Goal: Transaction & Acquisition: Subscribe to service/newsletter

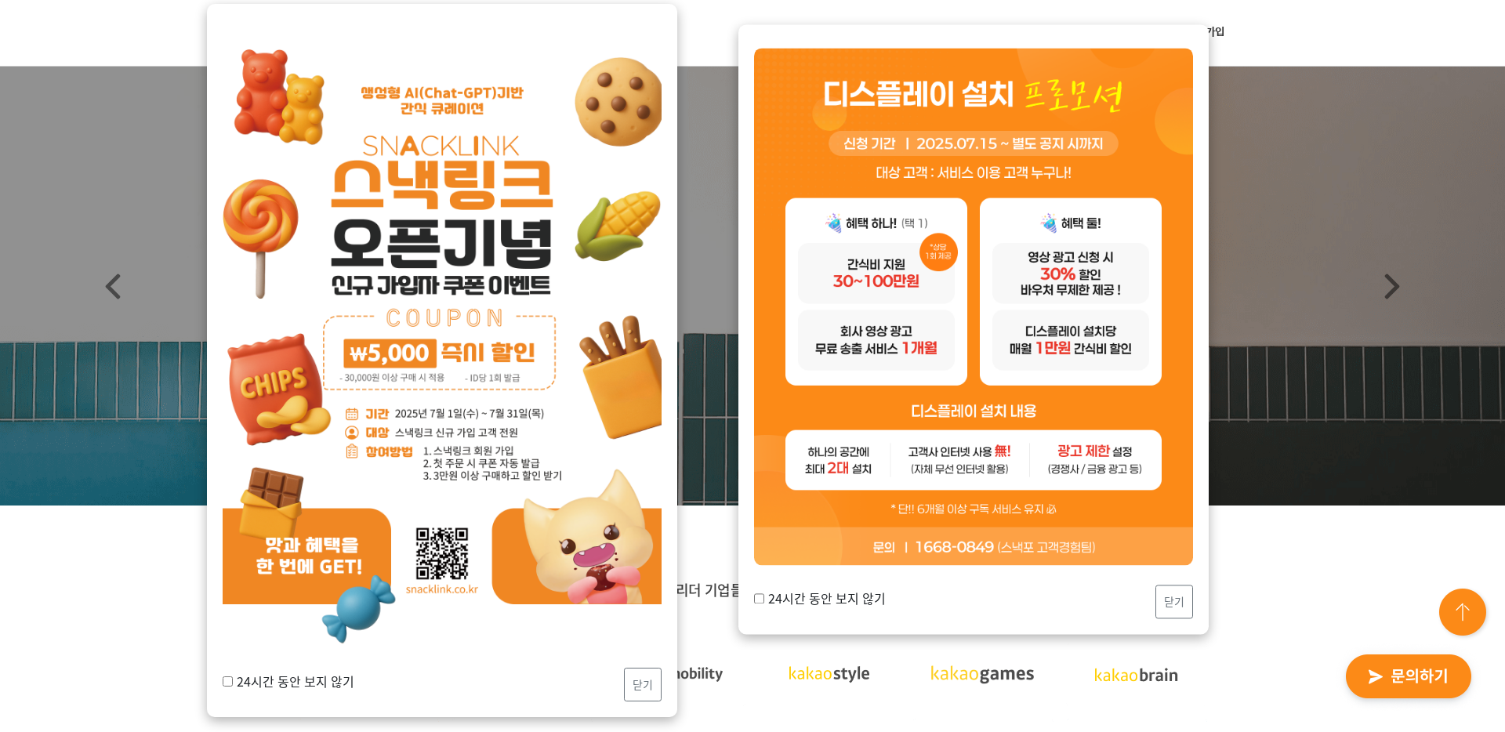
click at [219, 677] on div "24시간 동안 보지 않기 닫기" at bounding box center [442, 360] width 470 height 713
click at [223, 677] on input "24시간 동안 보지 않기" at bounding box center [228, 682] width 10 height 10
checkbox input "true"
click at [642, 685] on button "닫기" at bounding box center [643, 685] width 38 height 34
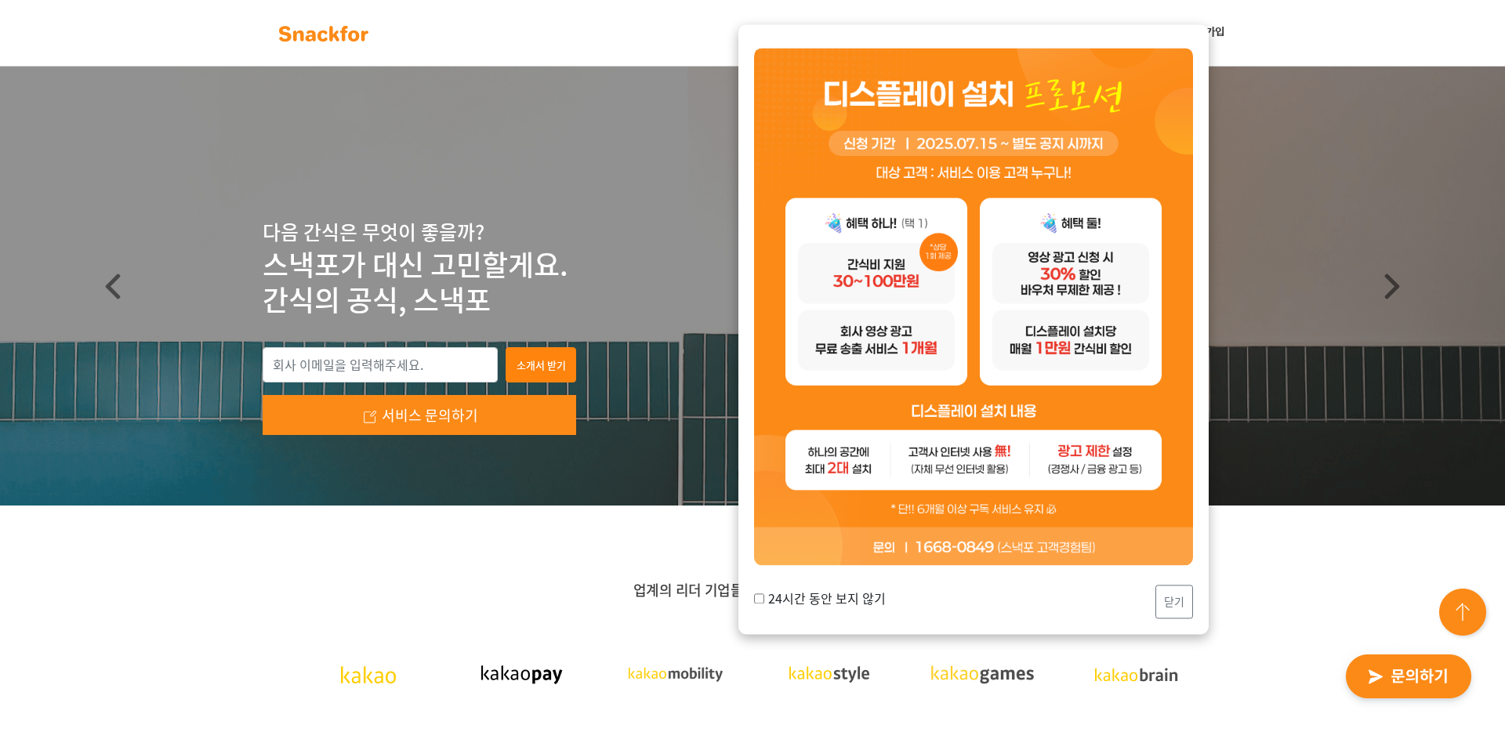
click at [757, 600] on input "24시간 동안 보지 않기" at bounding box center [759, 598] width 10 height 10
checkbox input "true"
click at [1179, 605] on button "닫기" at bounding box center [1175, 602] width 38 height 34
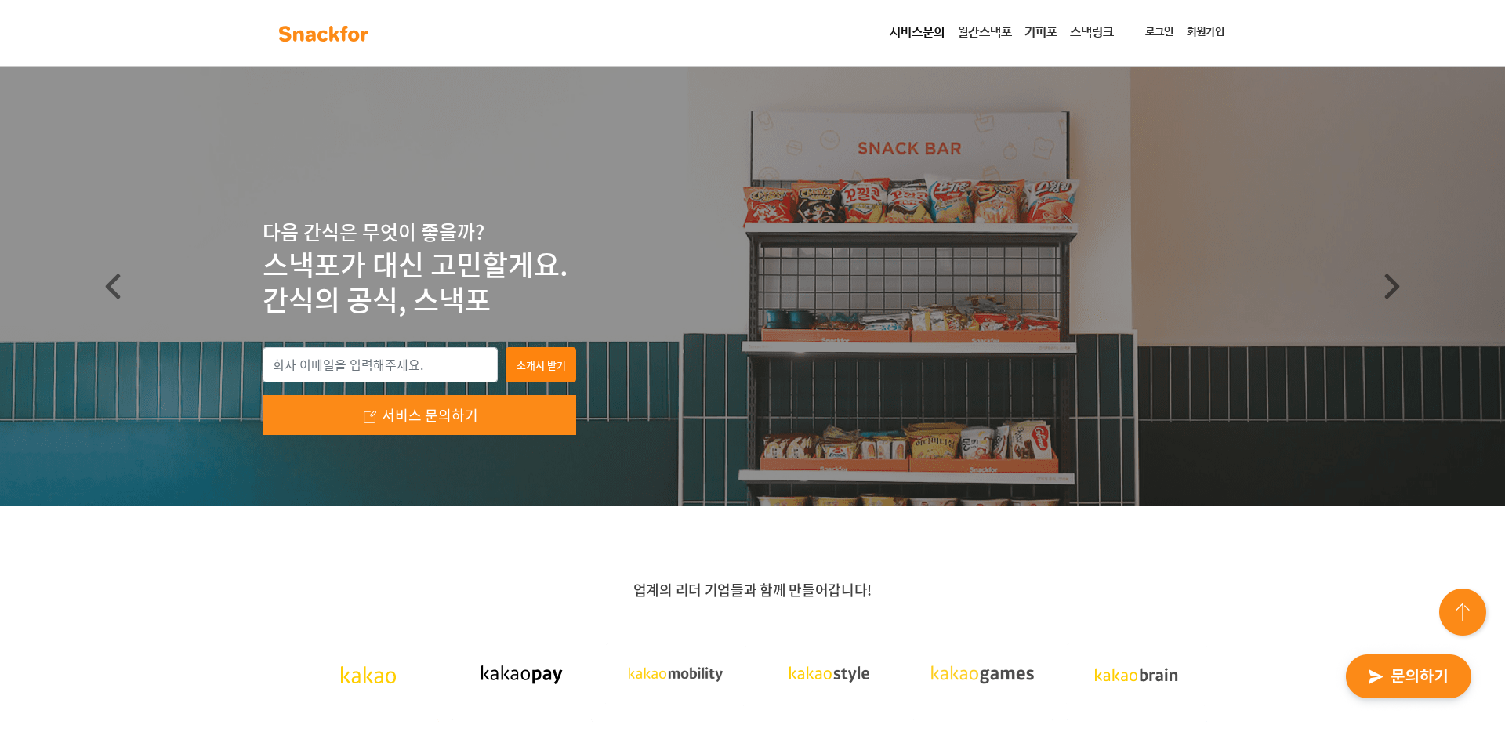
click at [1167, 31] on link "로그인" at bounding box center [1159, 32] width 41 height 29
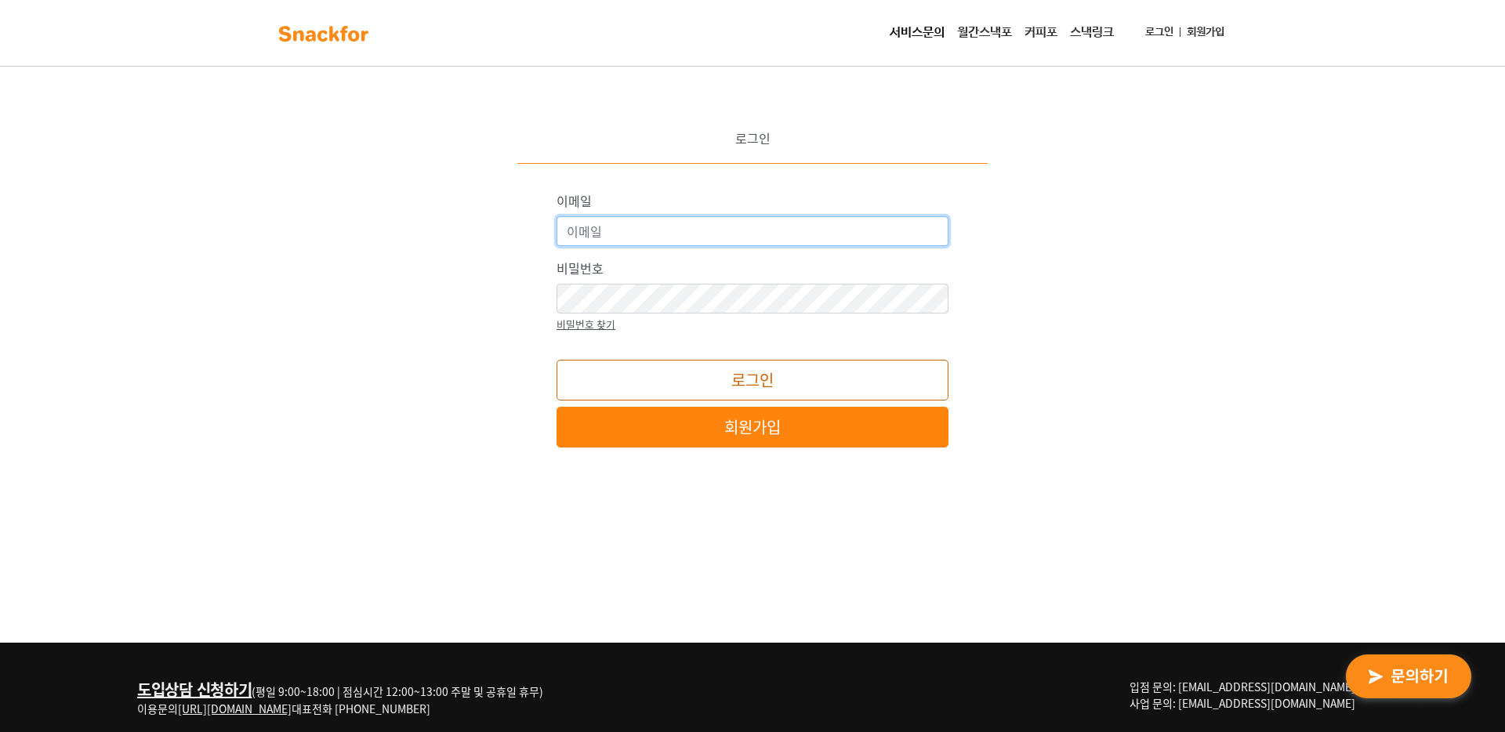
type input "admin@snackfor.com"
click at [749, 376] on button "로그인" at bounding box center [753, 380] width 392 height 41
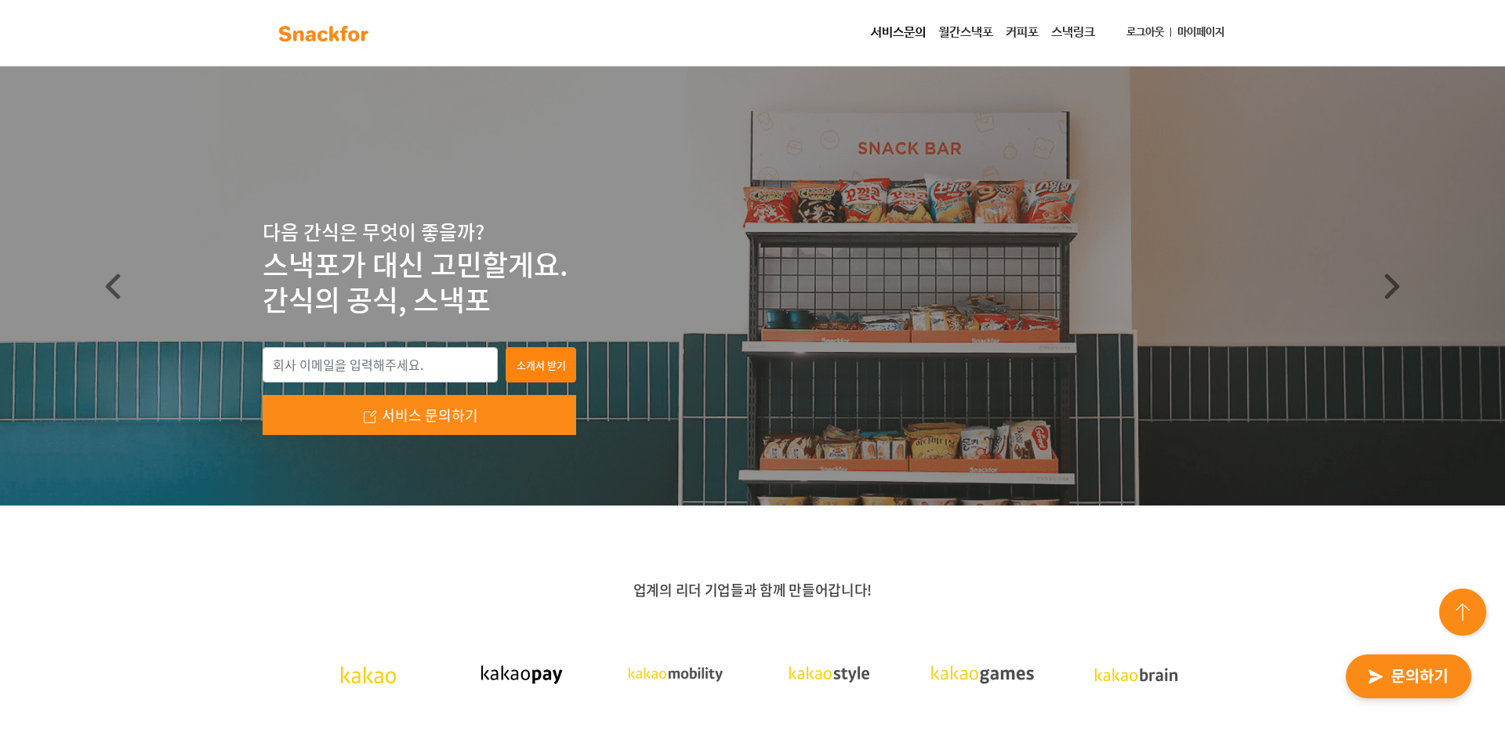
click at [1206, 36] on link "마이페이지" at bounding box center [1201, 32] width 60 height 29
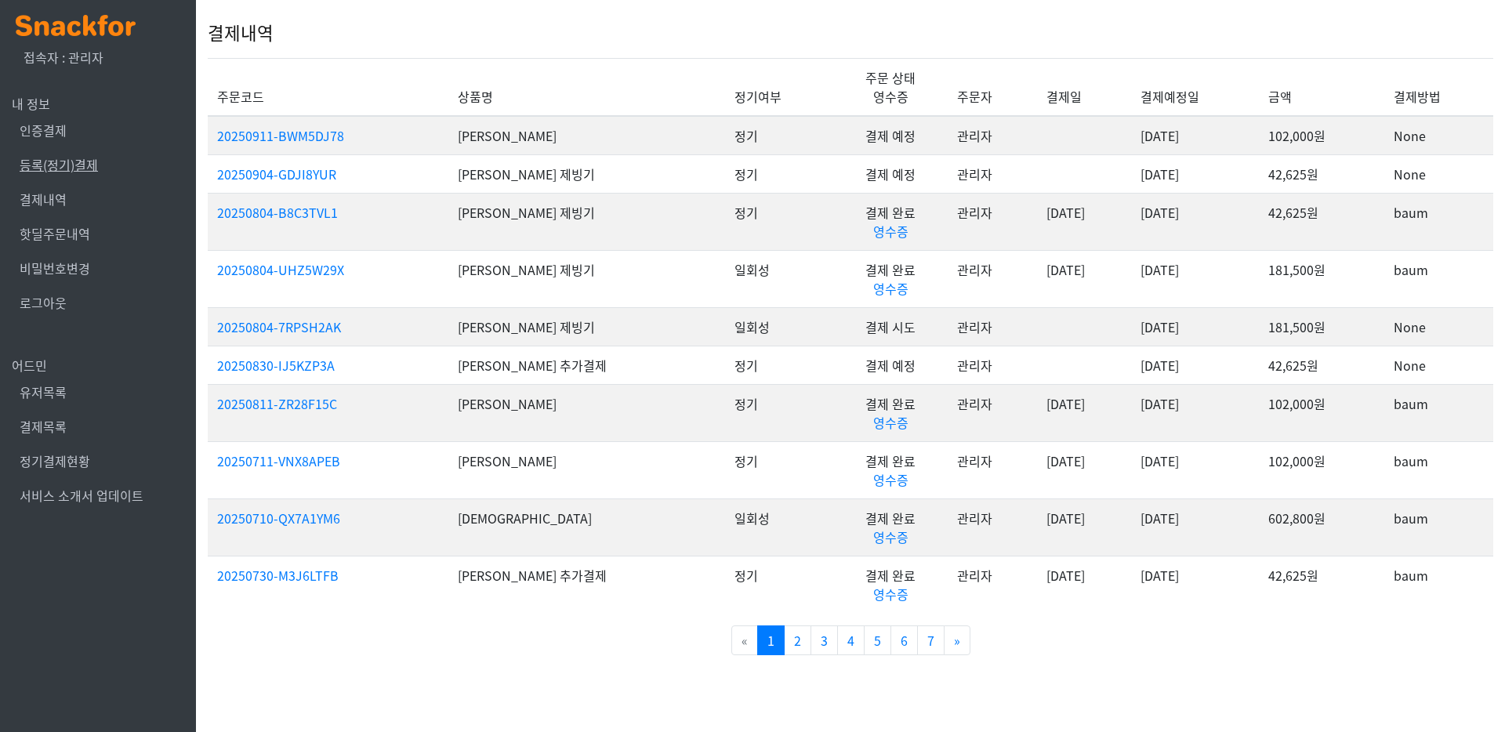
click at [61, 171] on link "등록(정기)결제" at bounding box center [59, 164] width 78 height 19
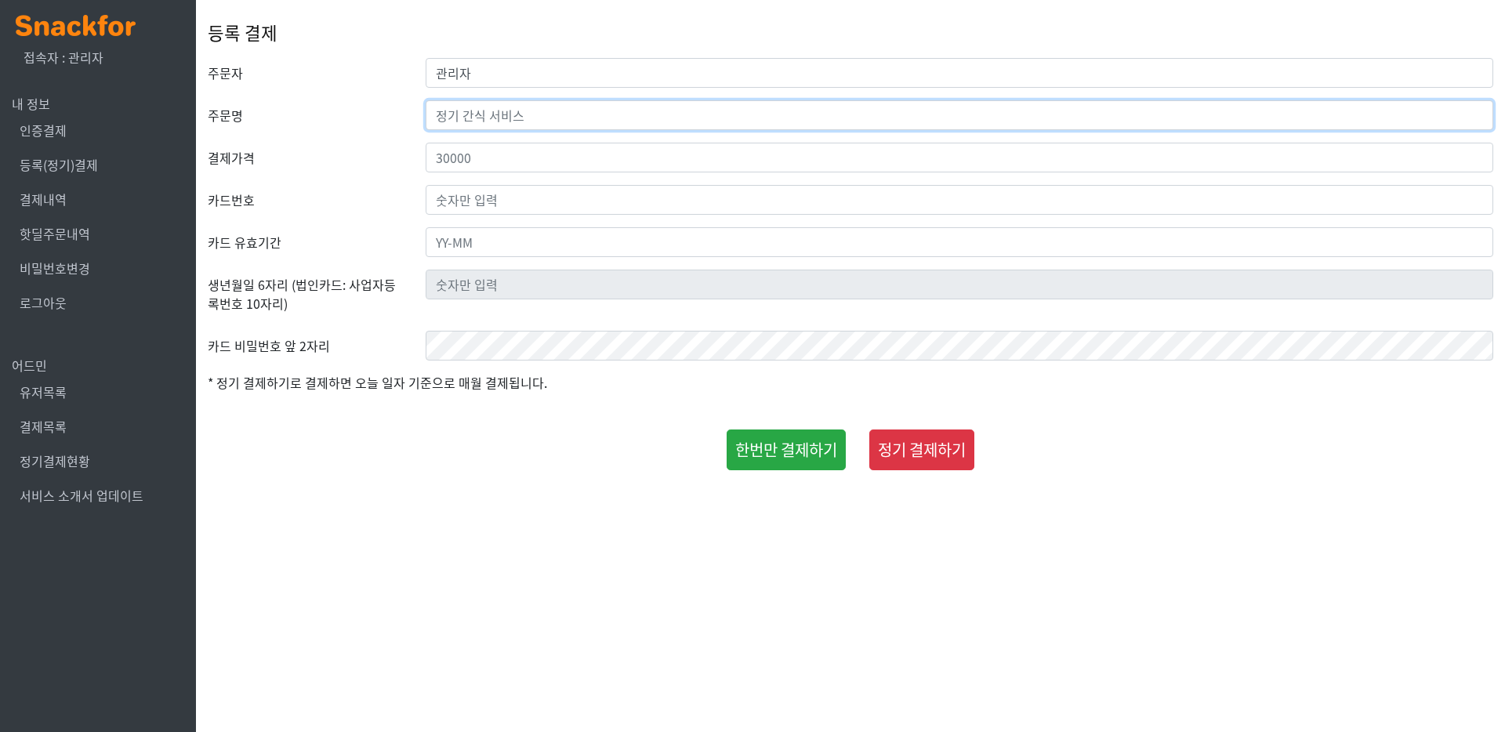
click at [489, 120] on input "text" at bounding box center [960, 115] width 1068 height 30
type input "r"
type input "김유진"
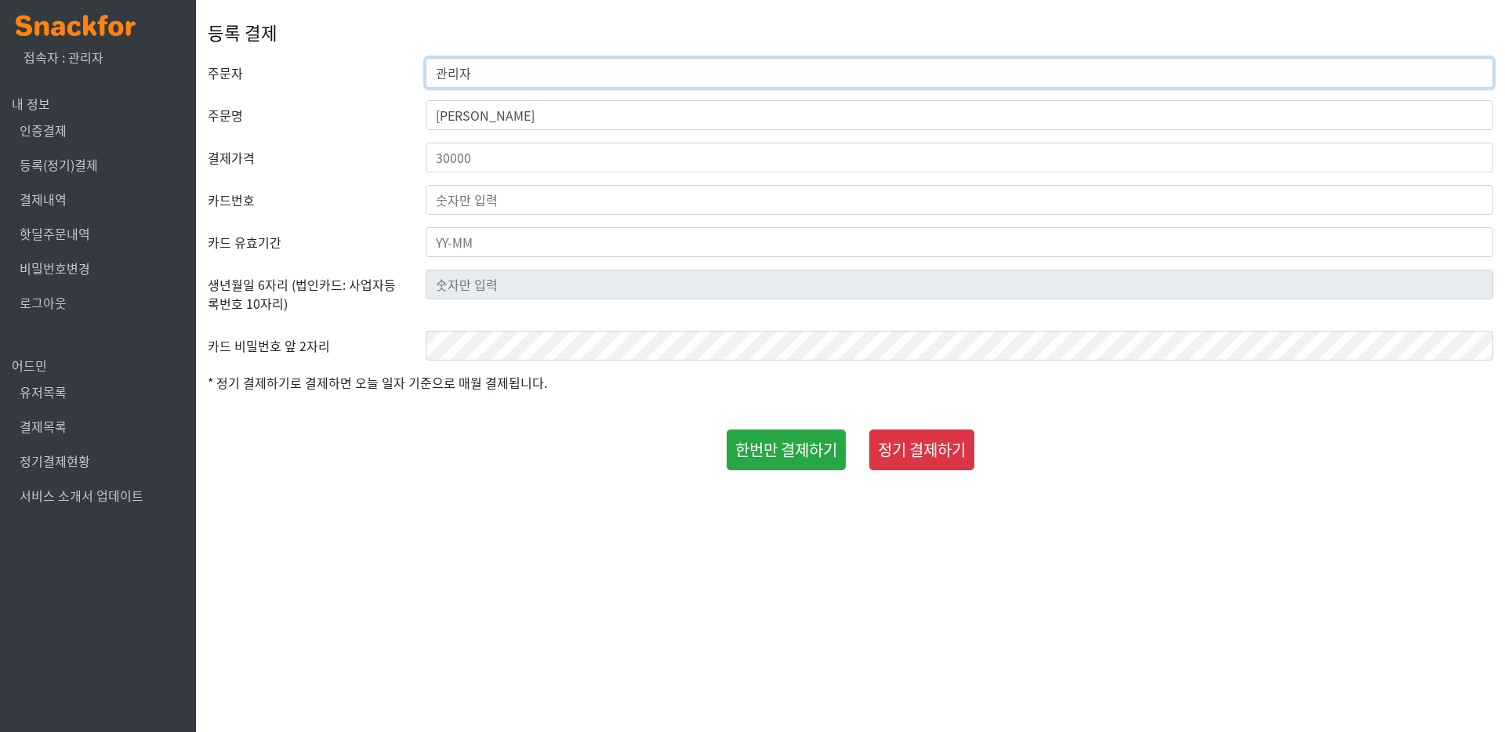
click at [490, 81] on input "관리자" at bounding box center [960, 73] width 1068 height 30
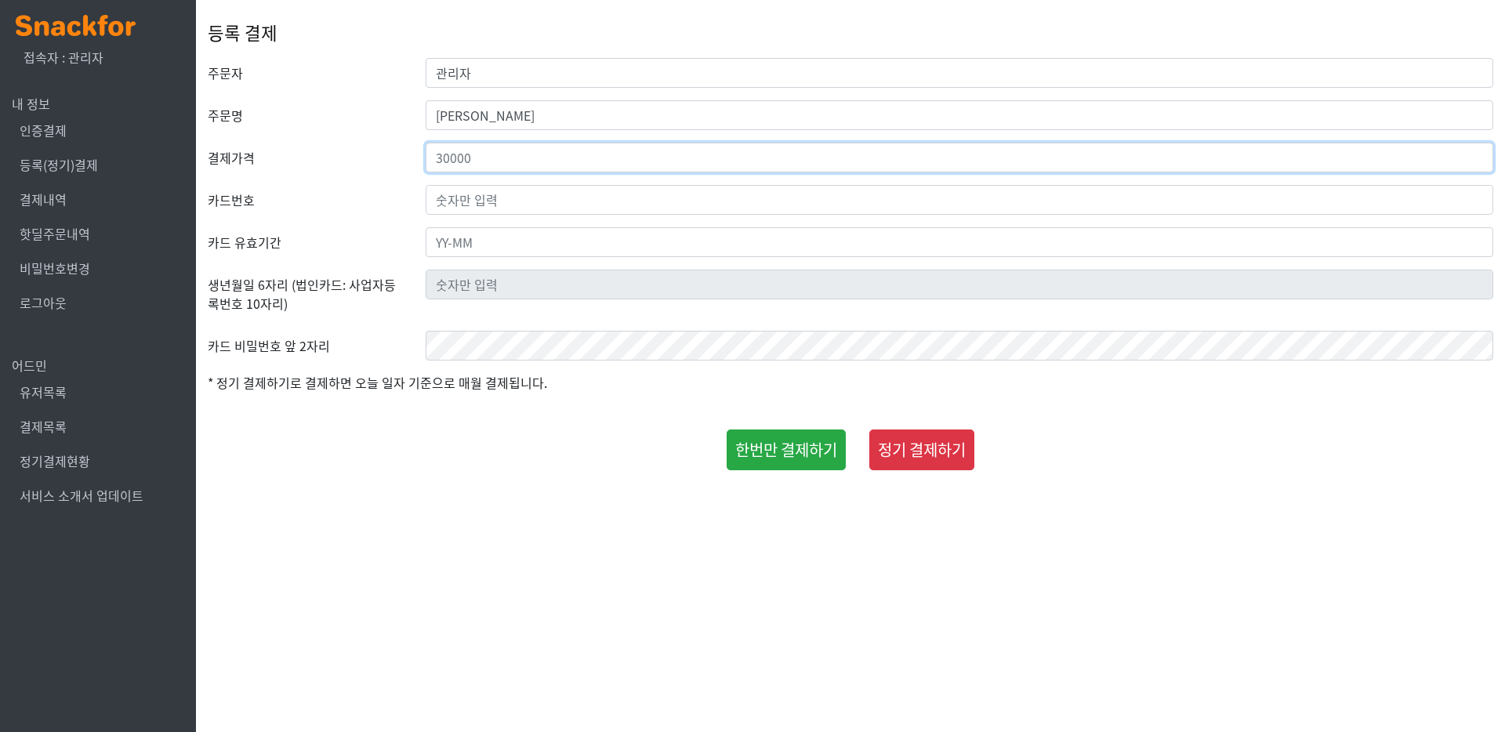
click at [442, 168] on input "number" at bounding box center [960, 158] width 1068 height 30
paste input "9410"
type input "9"
type input "250000"
click at [506, 200] on input "text" at bounding box center [960, 200] width 1068 height 30
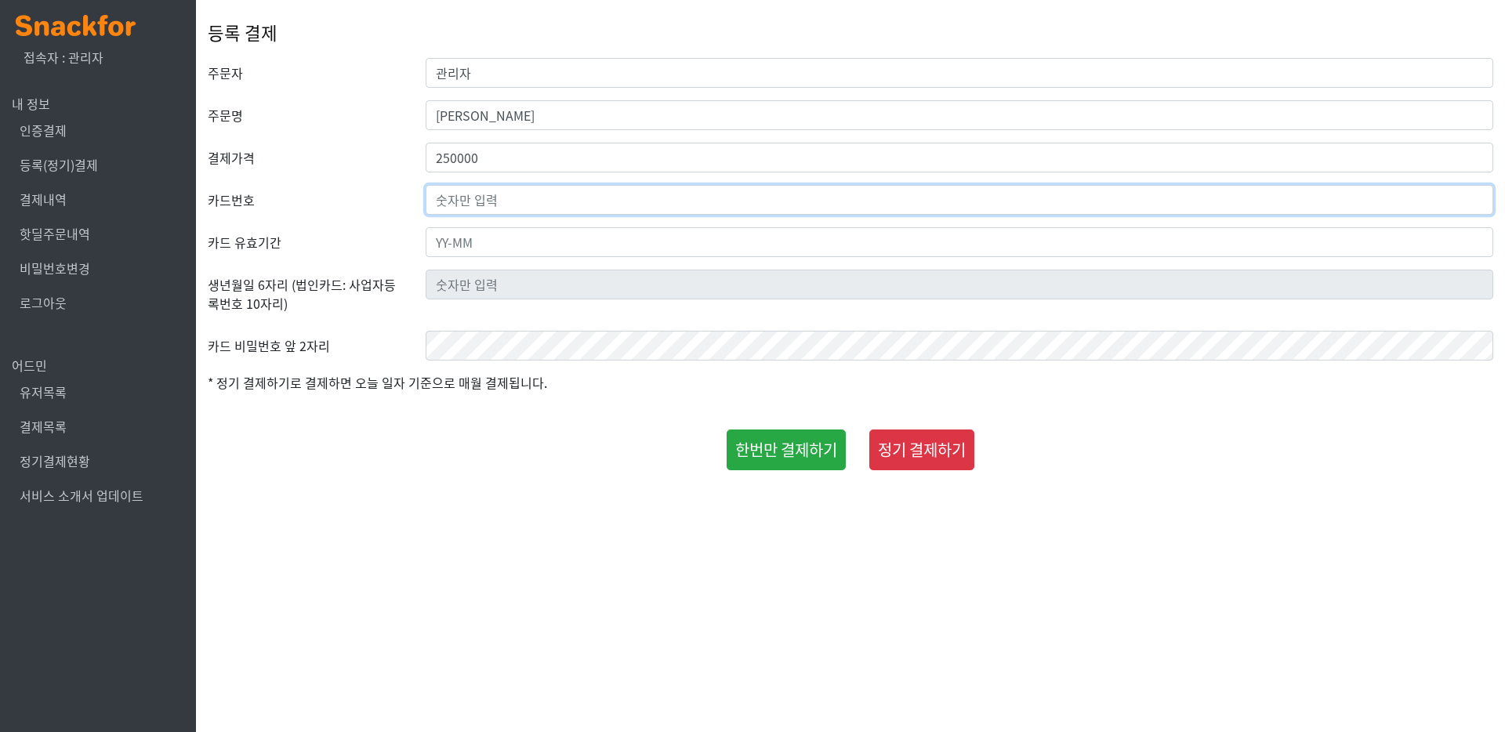
paste input "9410-8529-1169-6100"
type input "9410-8529-1169-6100"
click at [377, 164] on label "결제가격" at bounding box center [305, 158] width 218 height 30
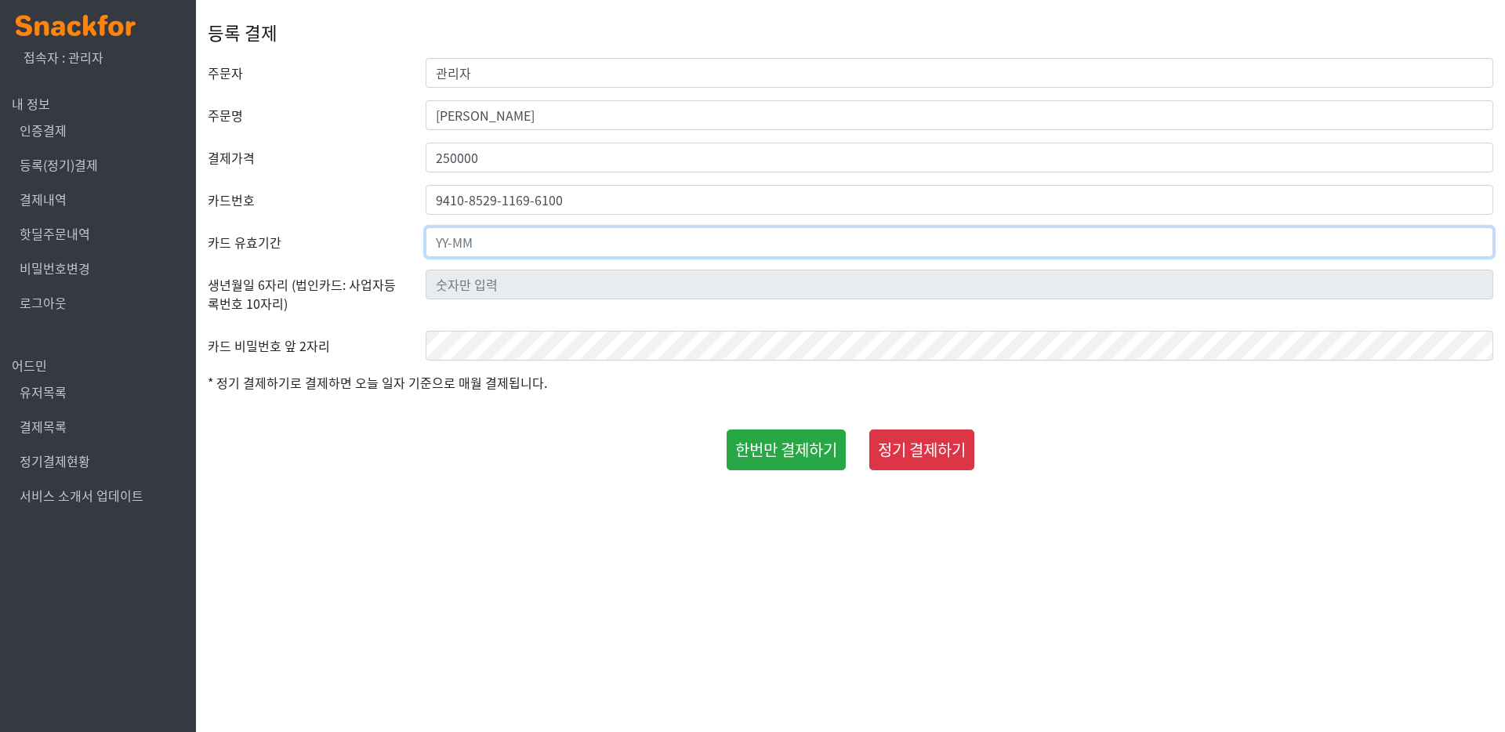
click at [503, 250] on input "text" at bounding box center [960, 242] width 1068 height 30
type input "29-11"
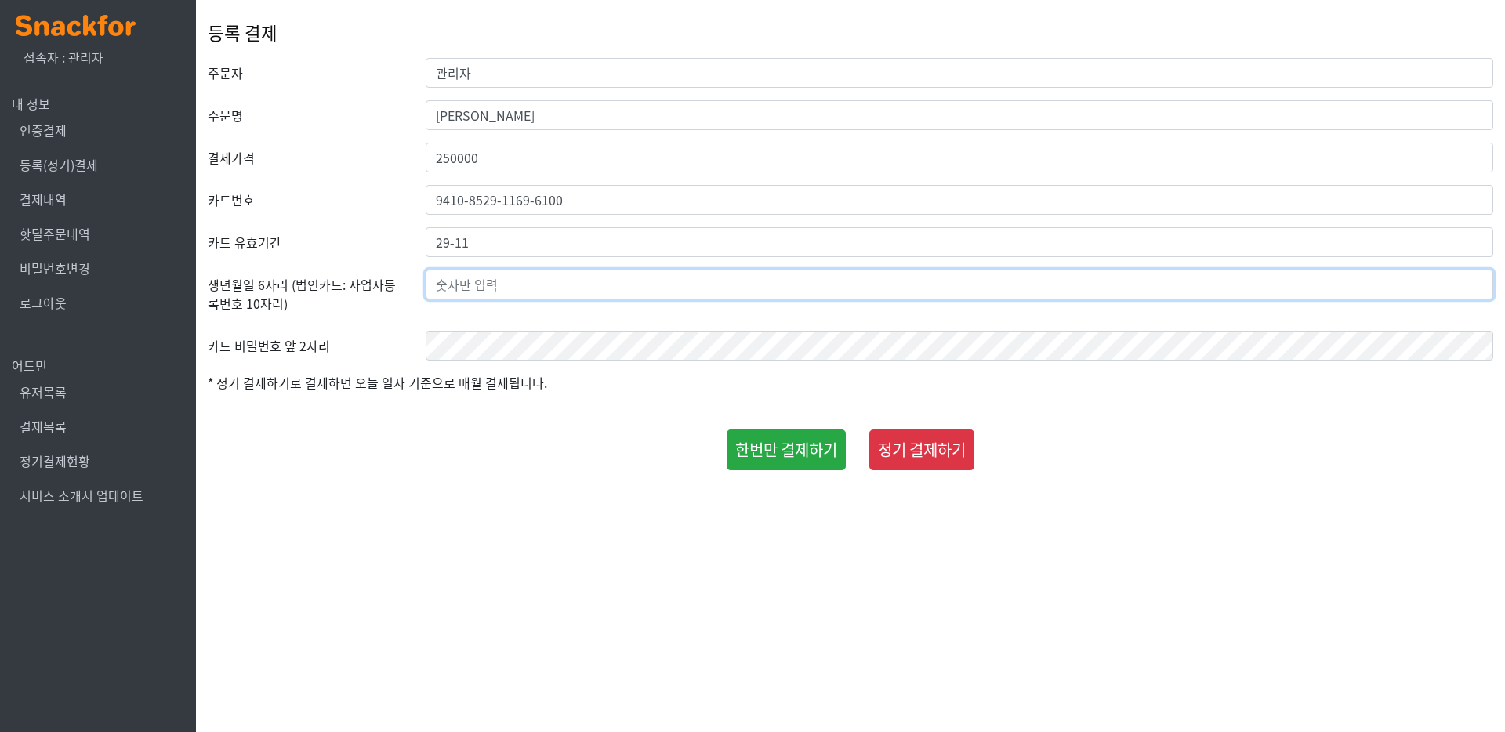
click at [481, 295] on input "text" at bounding box center [960, 285] width 1068 height 30
paste input "990606"
type input "990606"
click at [471, 361] on form "주문자 관리자 주문명 김유진 결제가격 250000 카드번호 9410-8529-1169-6100 카드 유효기간 29-11 생년월일 6자리 (법인…" at bounding box center [851, 264] width 1286 height 412
click at [432, 472] on div "등록 결제 주문자 관리자 주문명 김유진 결제가격 250000 카드번호 9410-8529-1169-6100 카드 유효기간 29-11 생년월일 6…" at bounding box center [851, 239] width 1286 height 478
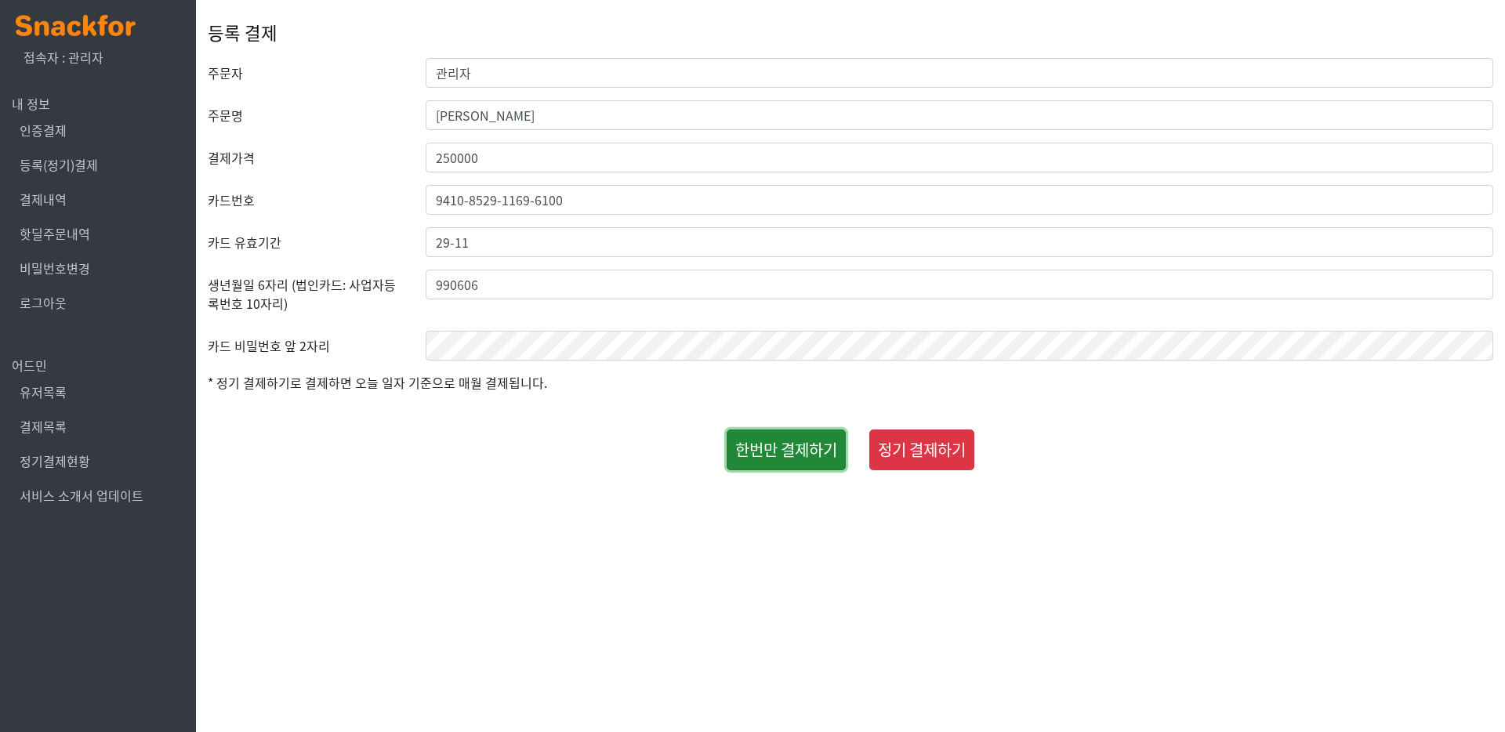
click at [804, 456] on button "한번만 결제하기" at bounding box center [786, 450] width 119 height 41
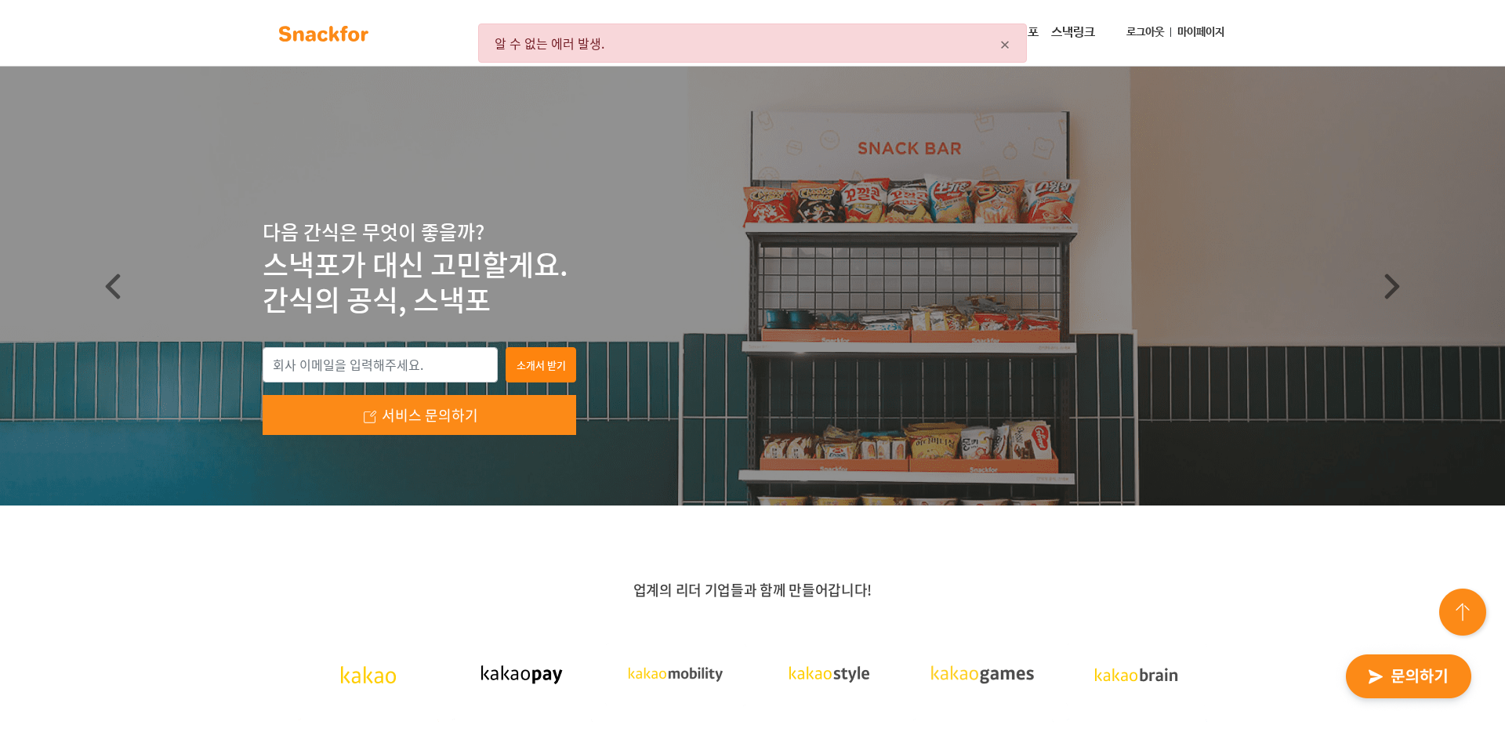
click at [830, 171] on header "다음 간식은 무엇이 좋을까? 스낵포가 대신 고민할게요. 간식의 공식, 스낵포" at bounding box center [752, 286] width 1505 height 439
click at [1007, 47] on span "×" at bounding box center [1005, 43] width 11 height 28
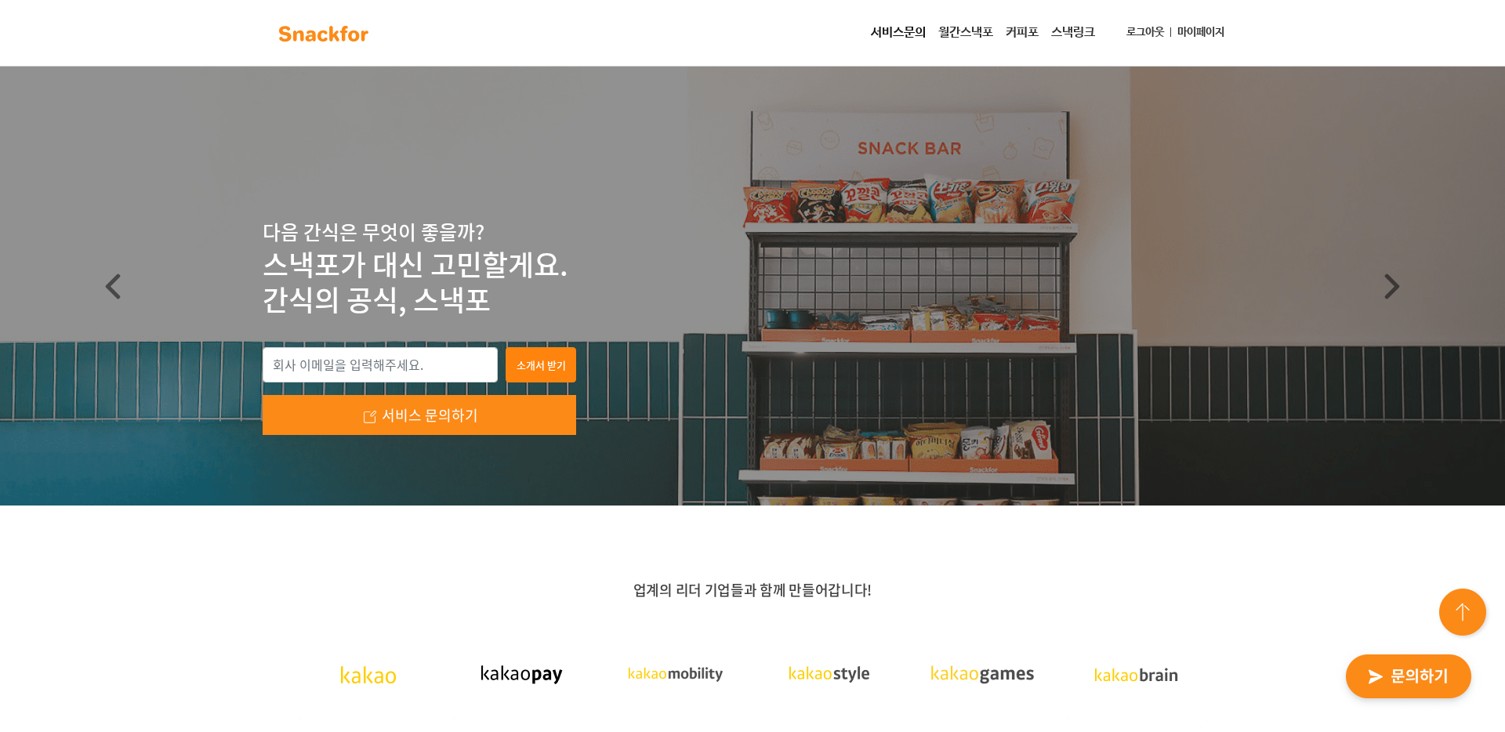
click at [673, 156] on header "다음 간식은 무엇이 좋을까? 스낵포가 대신 고민할게요. 간식의 공식, 스낵포" at bounding box center [752, 286] width 1505 height 439
